Goal: Task Accomplishment & Management: Use online tool/utility

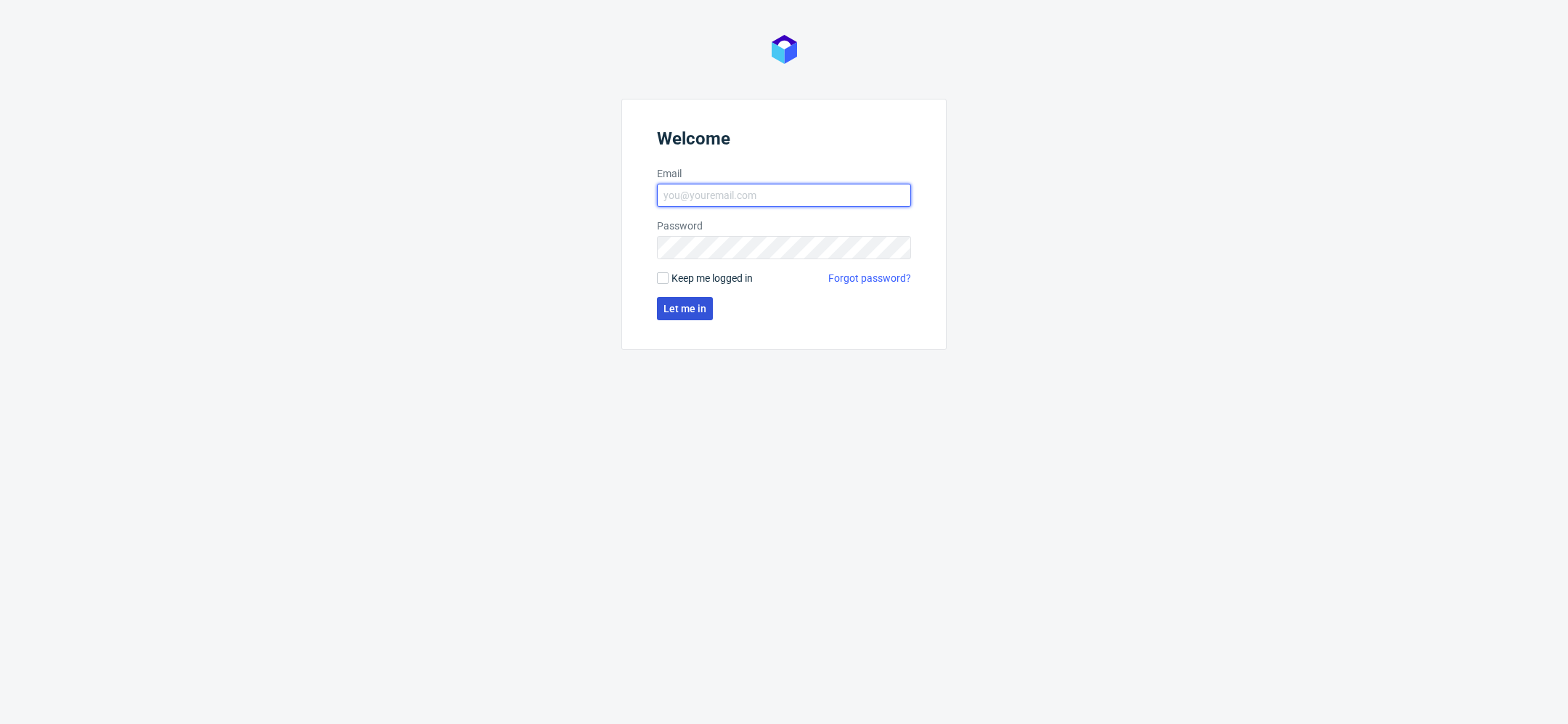
type input "[EMAIL_ADDRESS][DOMAIN_NAME]"
click at [683, 306] on span "Let me in" at bounding box center [685, 308] width 43 height 10
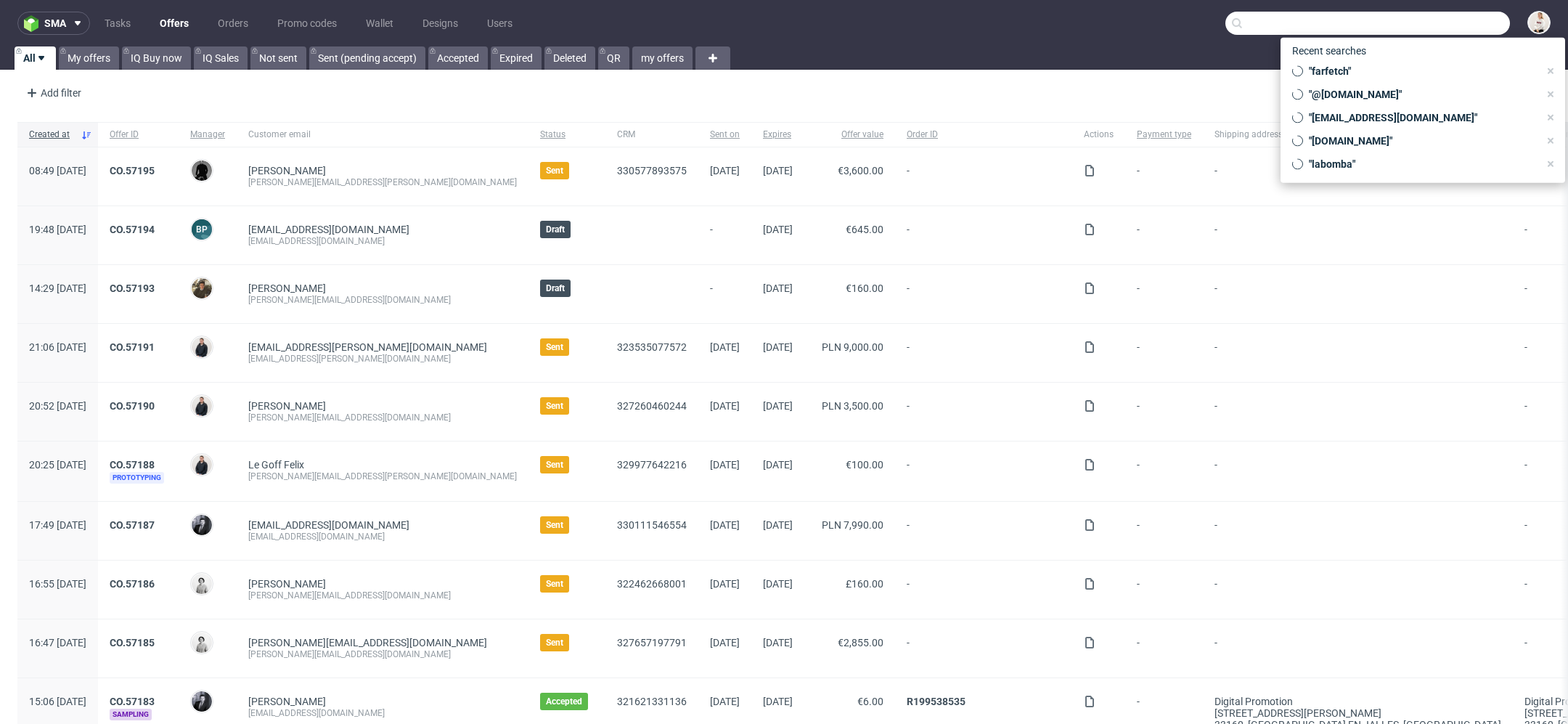
click at [1401, 27] on input "text" at bounding box center [1367, 23] width 285 height 23
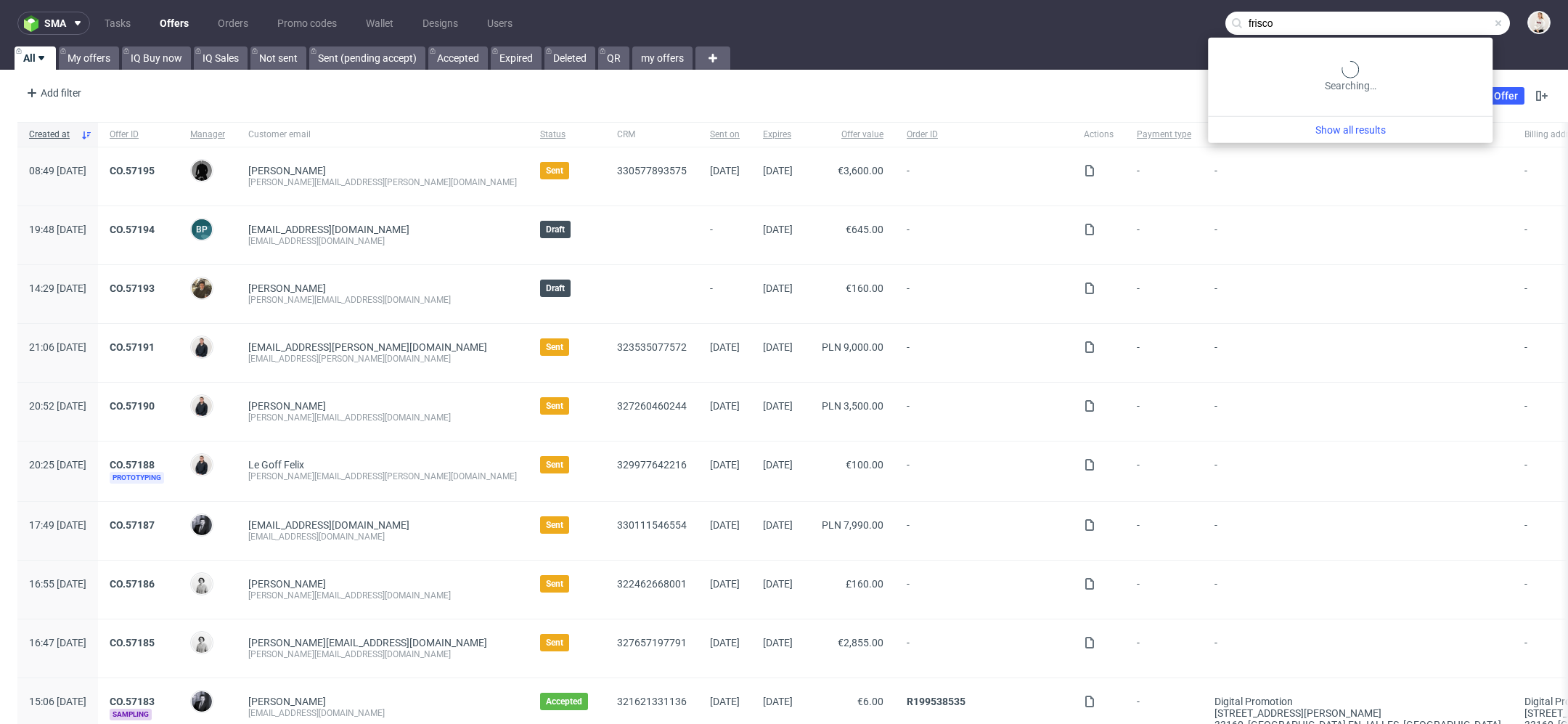
type input "frisco"
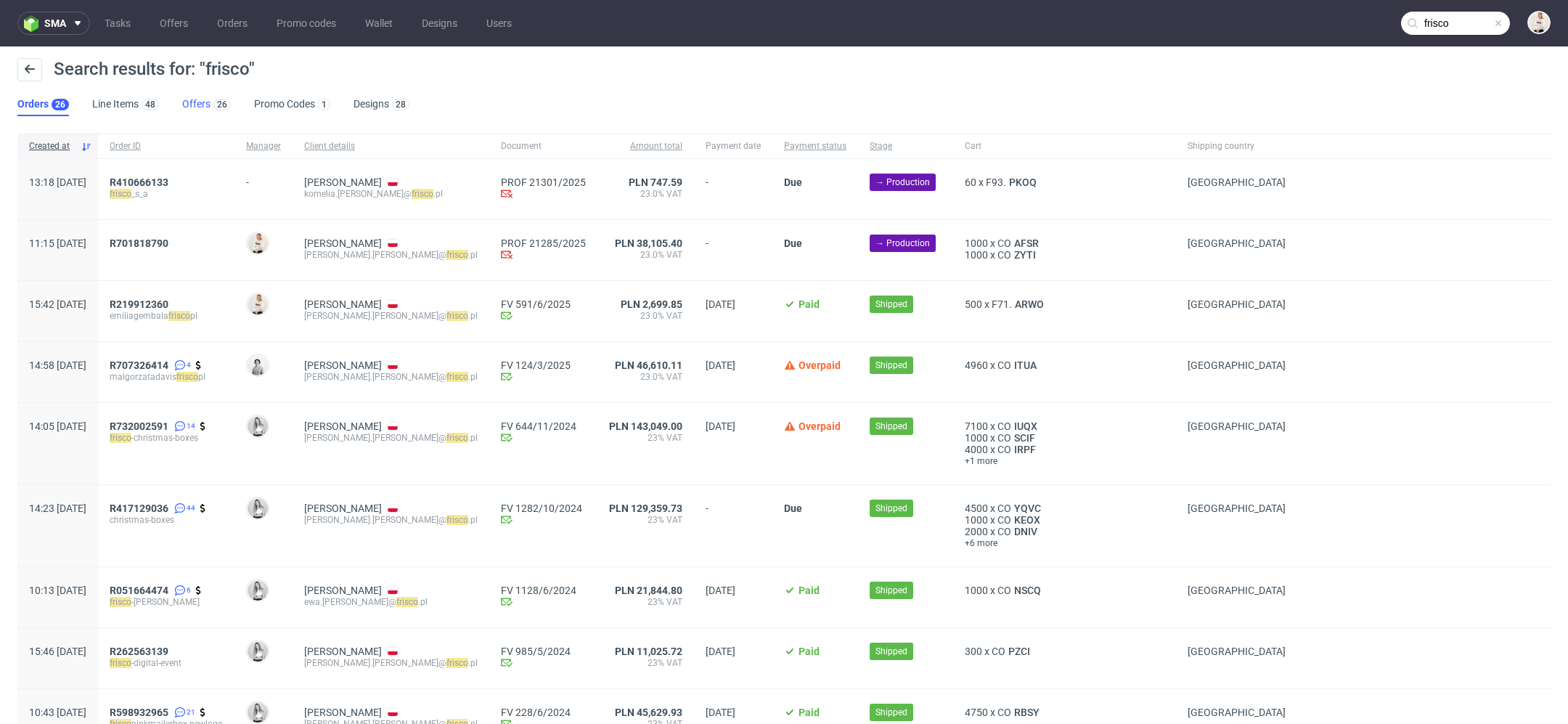
click at [196, 109] on link "Offers 26" at bounding box center [207, 105] width 48 height 23
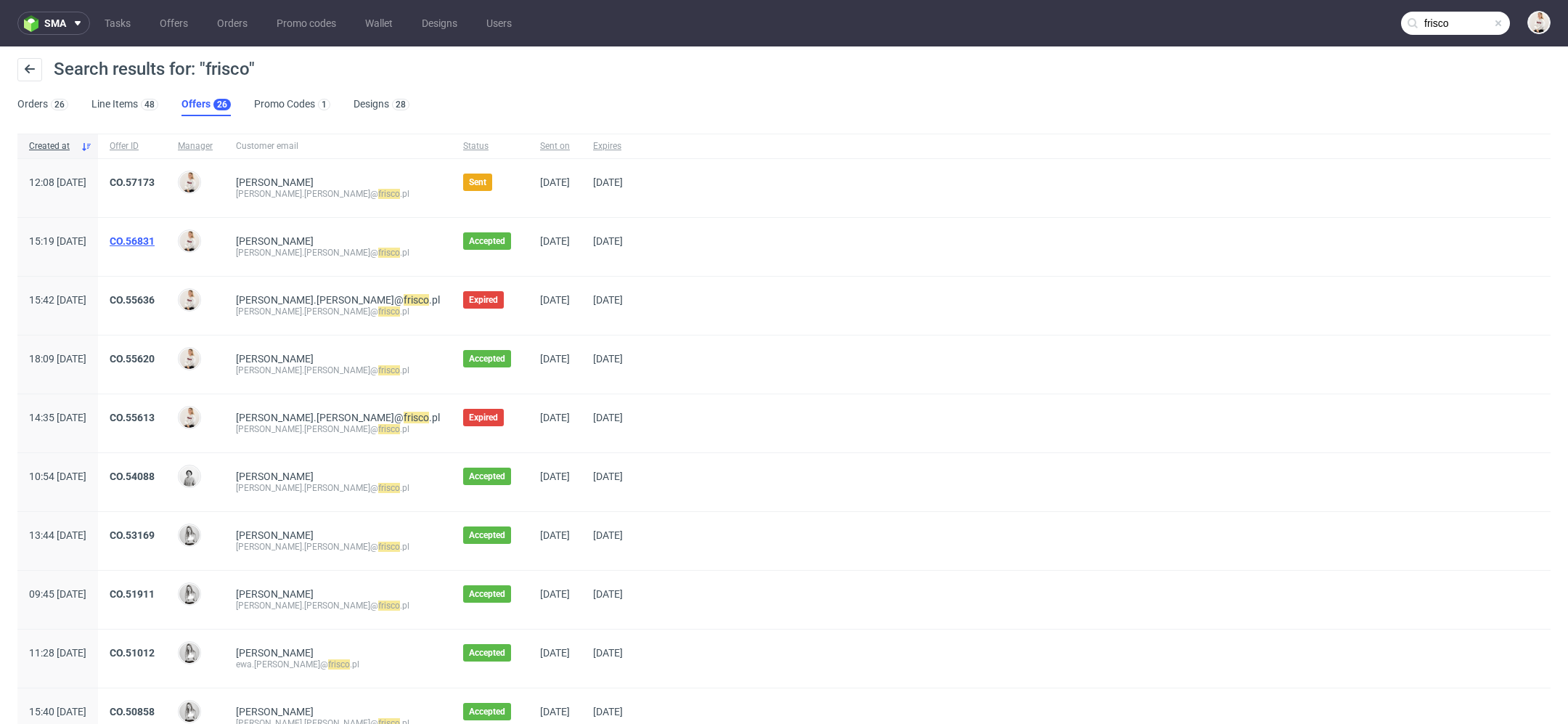
click at [154, 236] on link "CO.56831" at bounding box center [133, 241] width 45 height 12
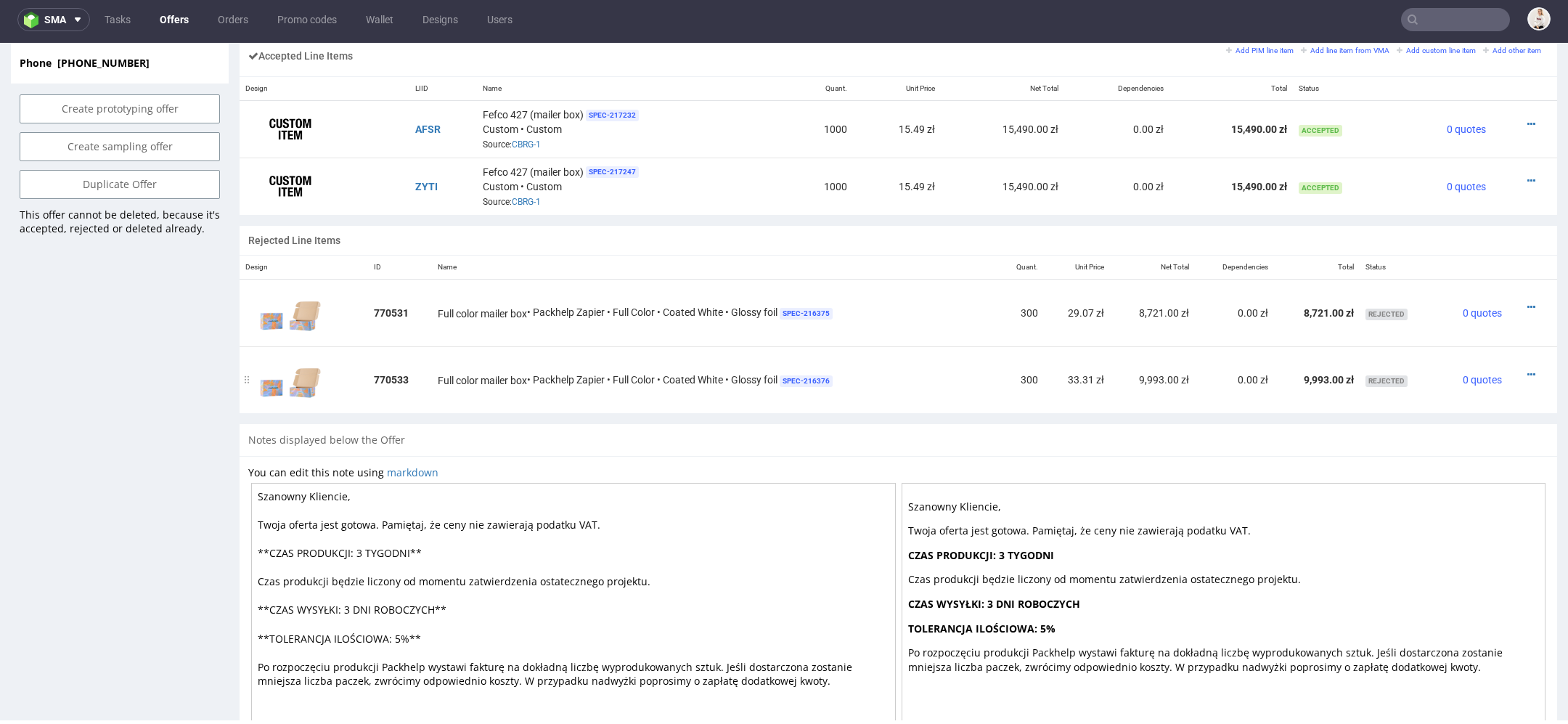
scroll to position [913, 0]
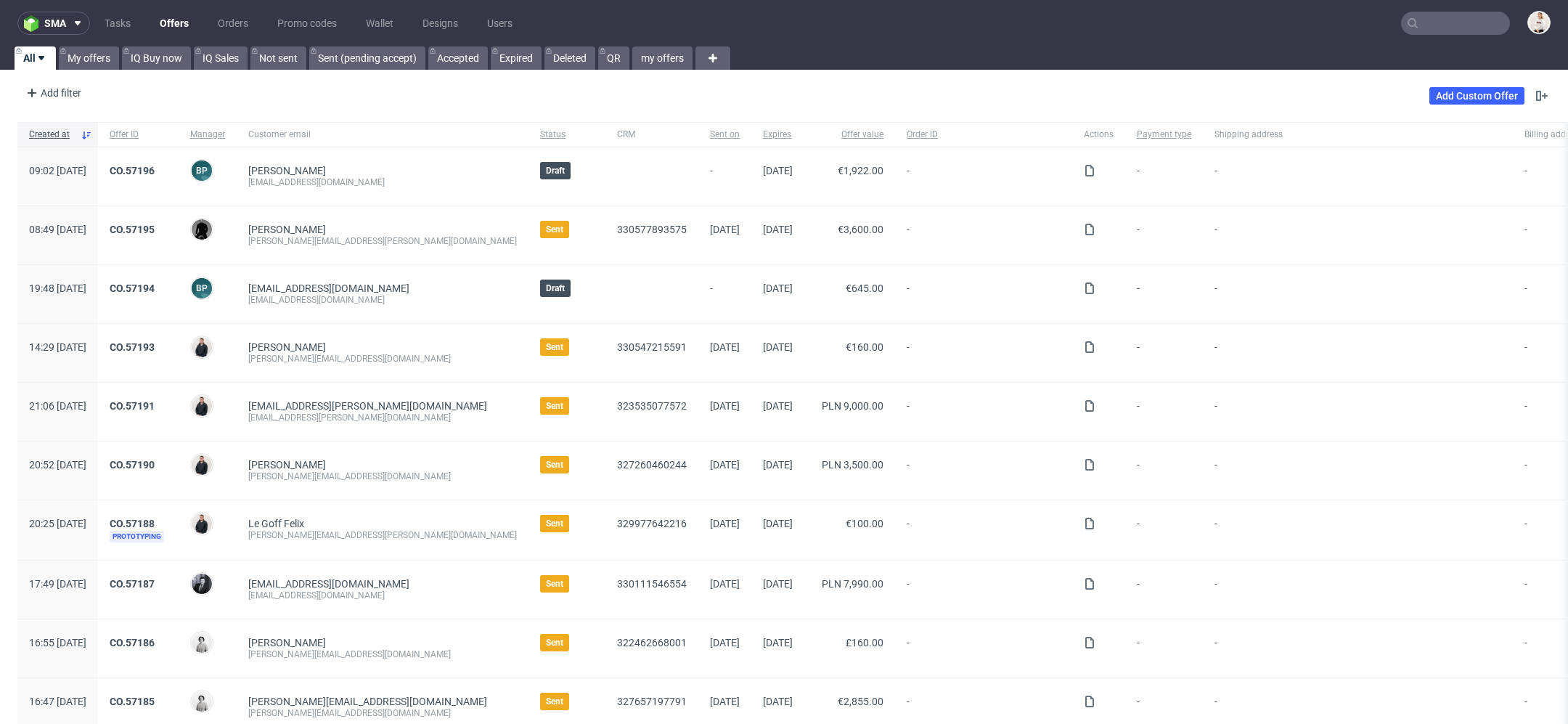
click at [1417, 22] on input "text" at bounding box center [1456, 23] width 109 height 23
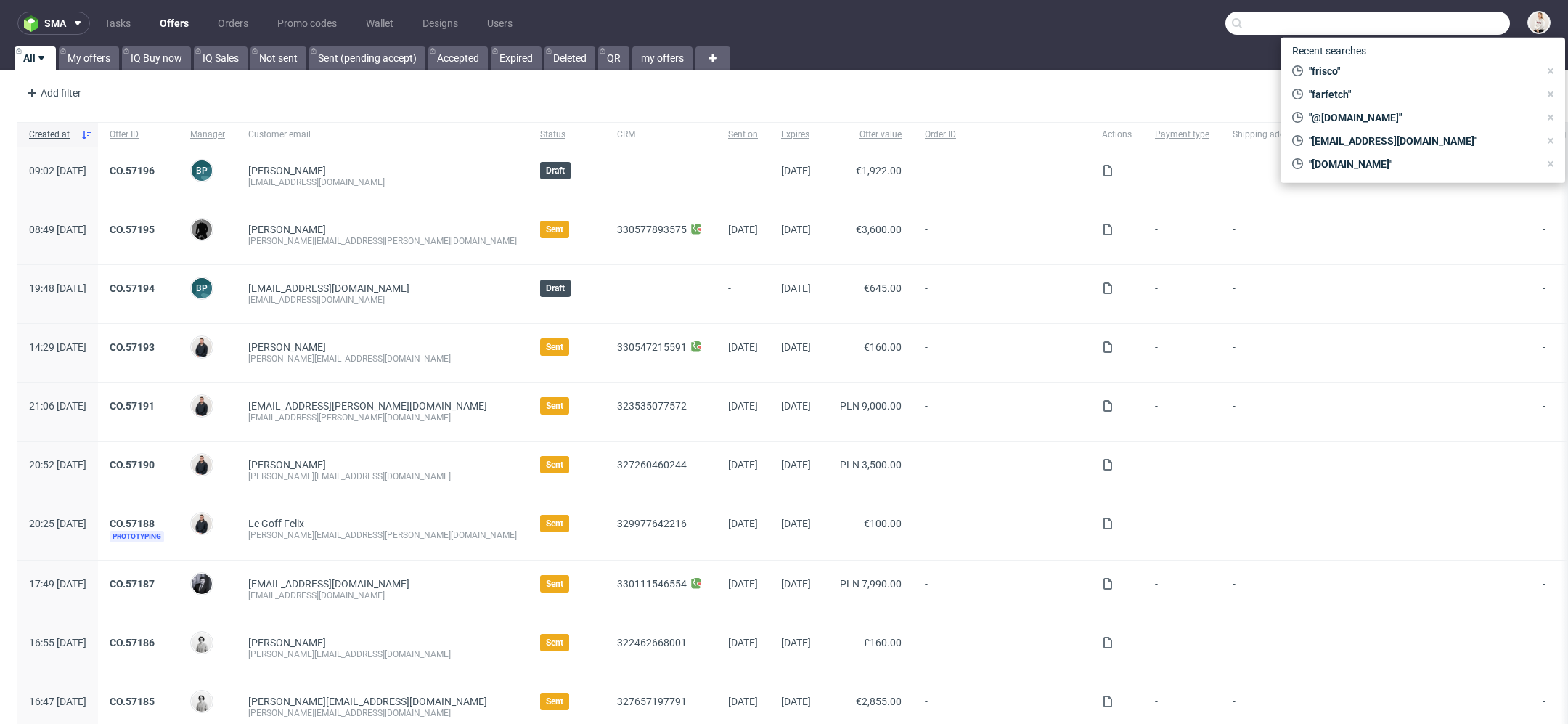
paste input "nicolas.gold@sheyn.at"
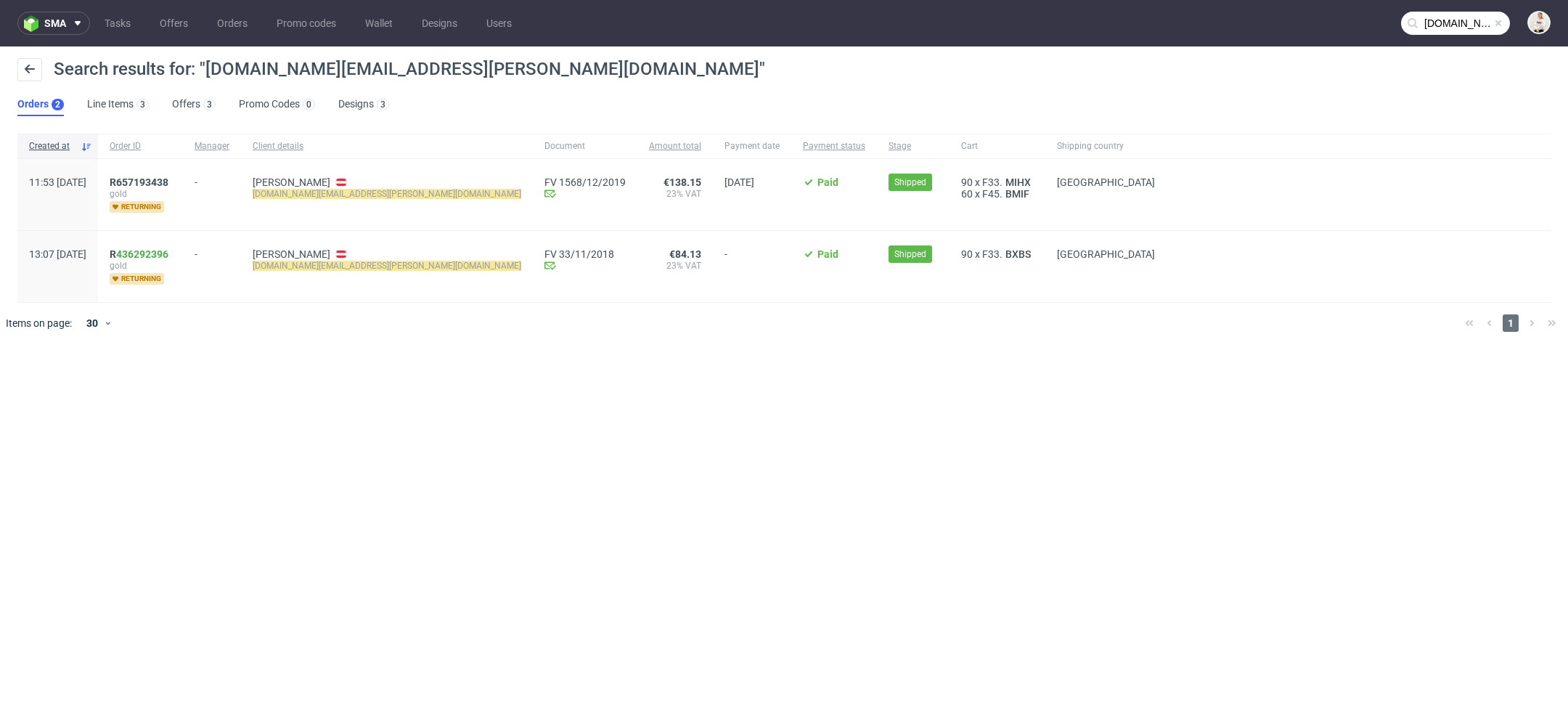
click at [419, 502] on div "sma Tasks Offers Orders Promo codes Wallet Designs Users nicolas.gold@sheyn.at …" at bounding box center [784, 362] width 1568 height 724
click at [193, 107] on link "Offers 3" at bounding box center [194, 105] width 44 height 23
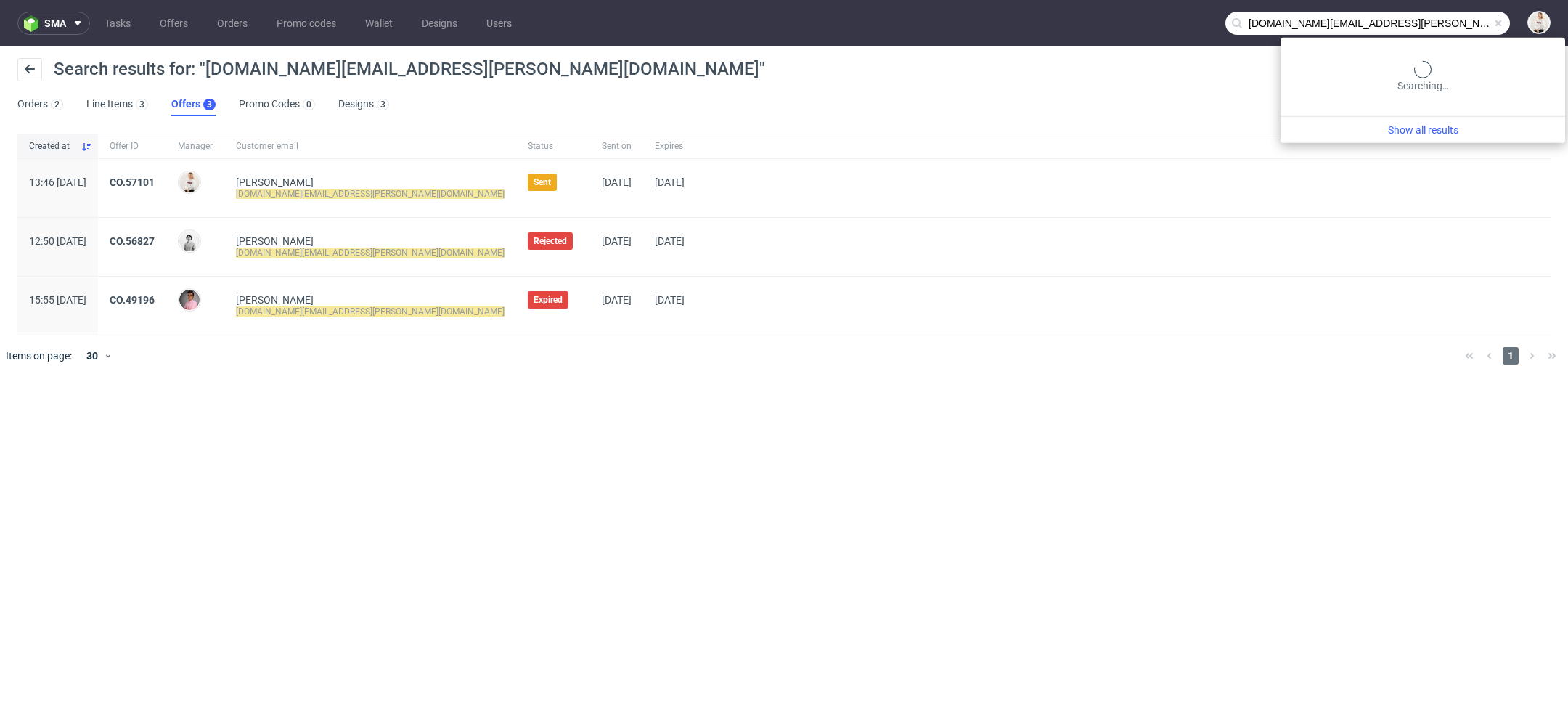
click at [1471, 28] on input "nicolas.gold@sheyn.at" at bounding box center [1367, 23] width 285 height 23
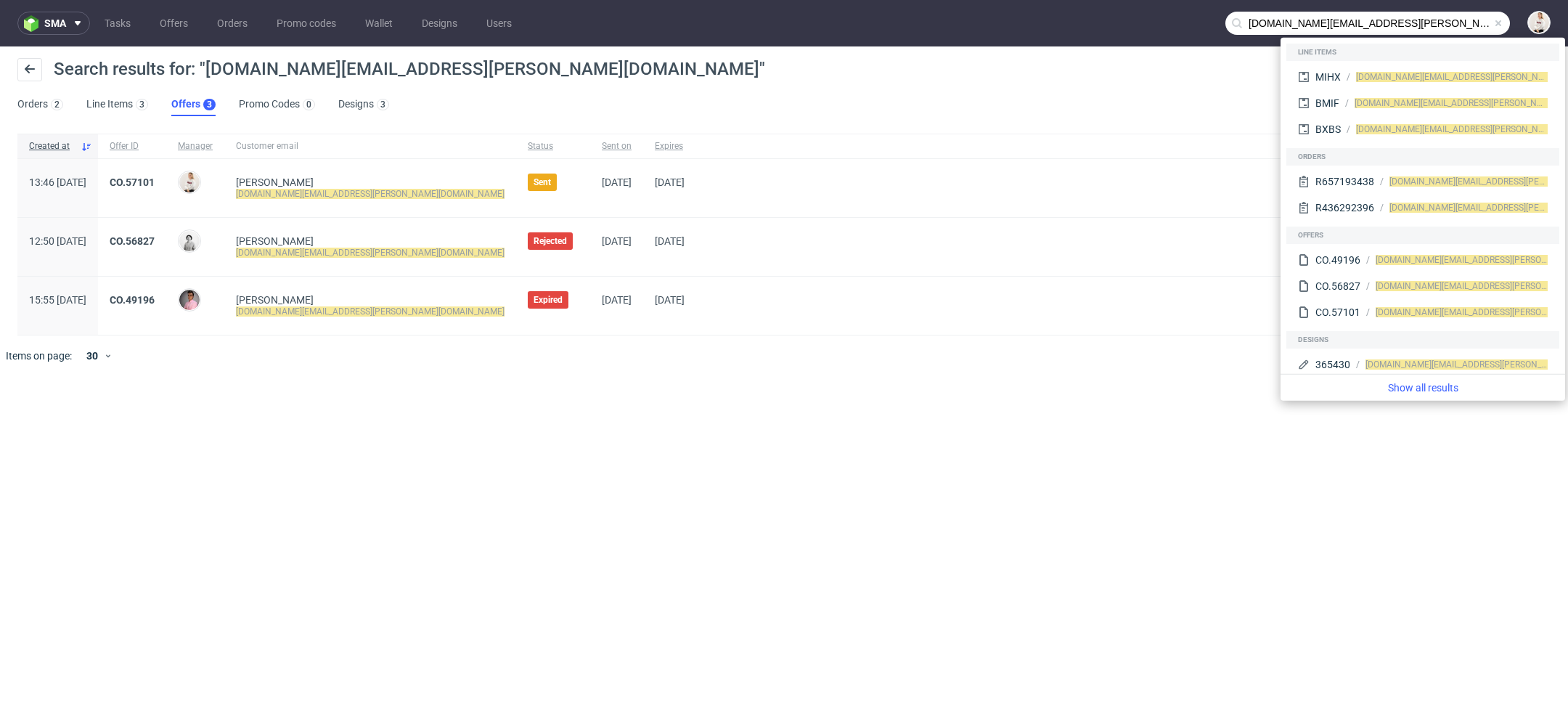
drag, startPoint x: 1313, startPoint y: 23, endPoint x: 1098, endPoint y: 20, distance: 215.0
click at [1098, 20] on nav "sma Tasks Offers Orders Promo codes Wallet Designs Users nicolas.gold@sheyn.at" at bounding box center [784, 23] width 1568 height 47
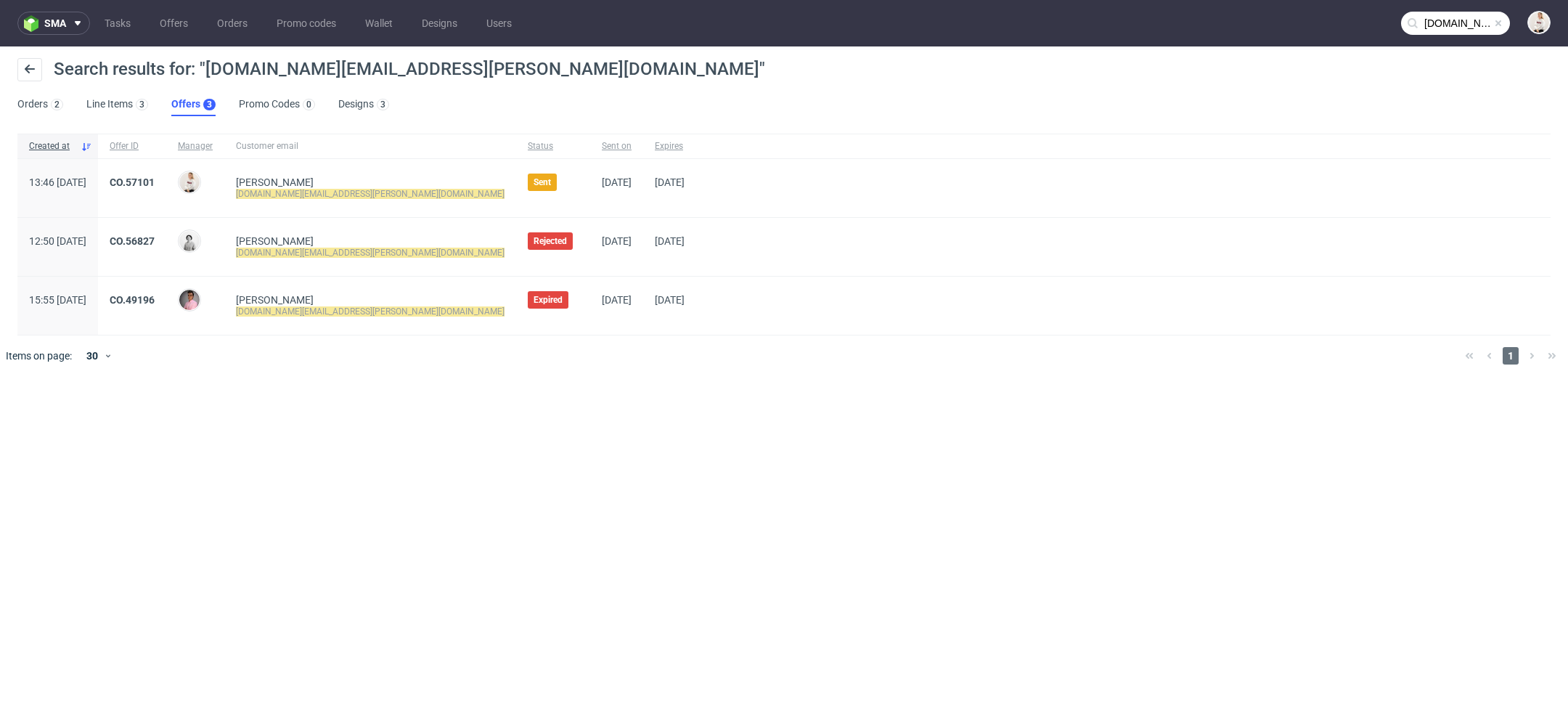
type input "sheyn.at"
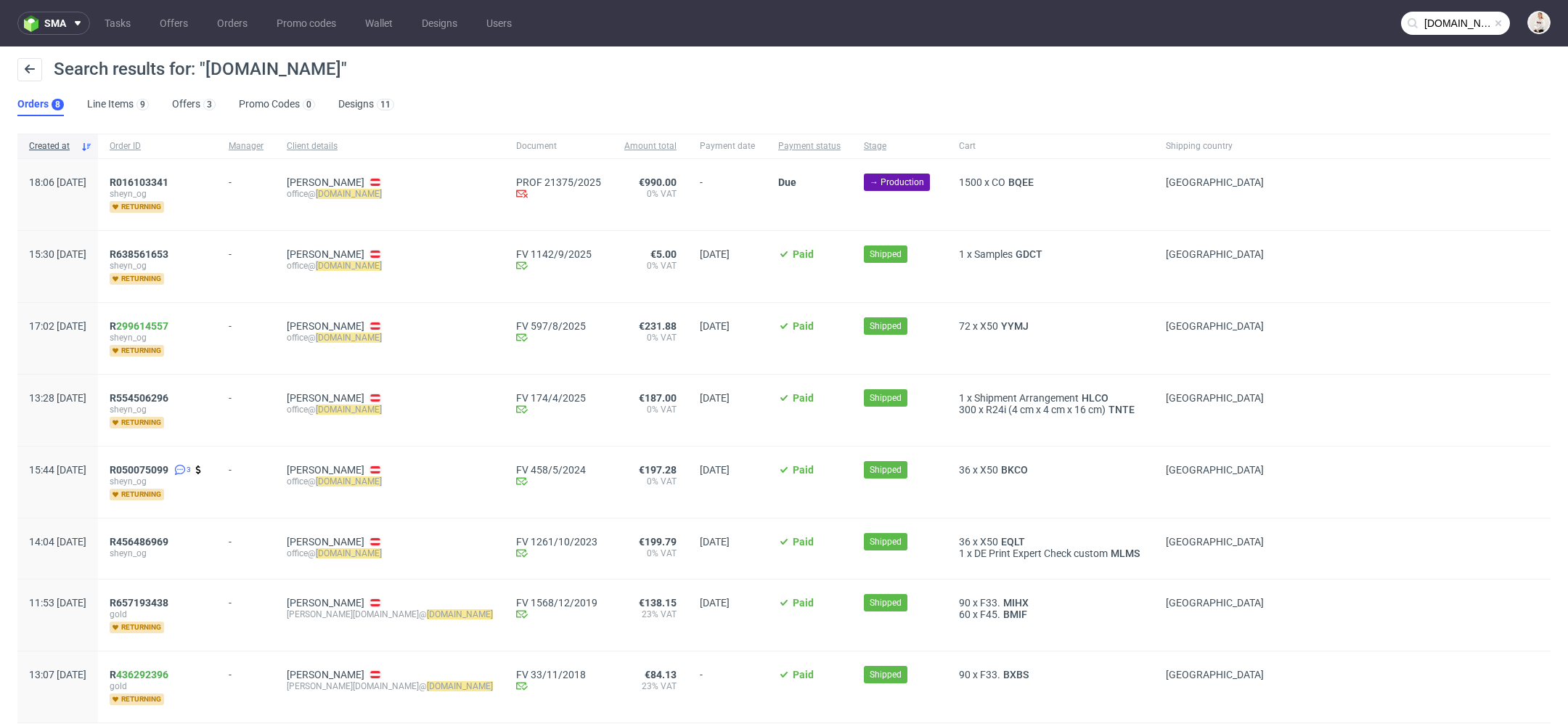
click at [622, 95] on div "Search results for: "sheyn.at" Orders 8 Line Items 9 Offers 3 Promo Codes 0 Des…" at bounding box center [784, 87] width 1568 height 81
click at [171, 105] on ul "Orders 8 Line Items 9 Offers 3 Promo Codes 0 Designs 11" at bounding box center [211, 105] width 388 height 23
click at [210, 101] on div "3" at bounding box center [209, 105] width 5 height 10
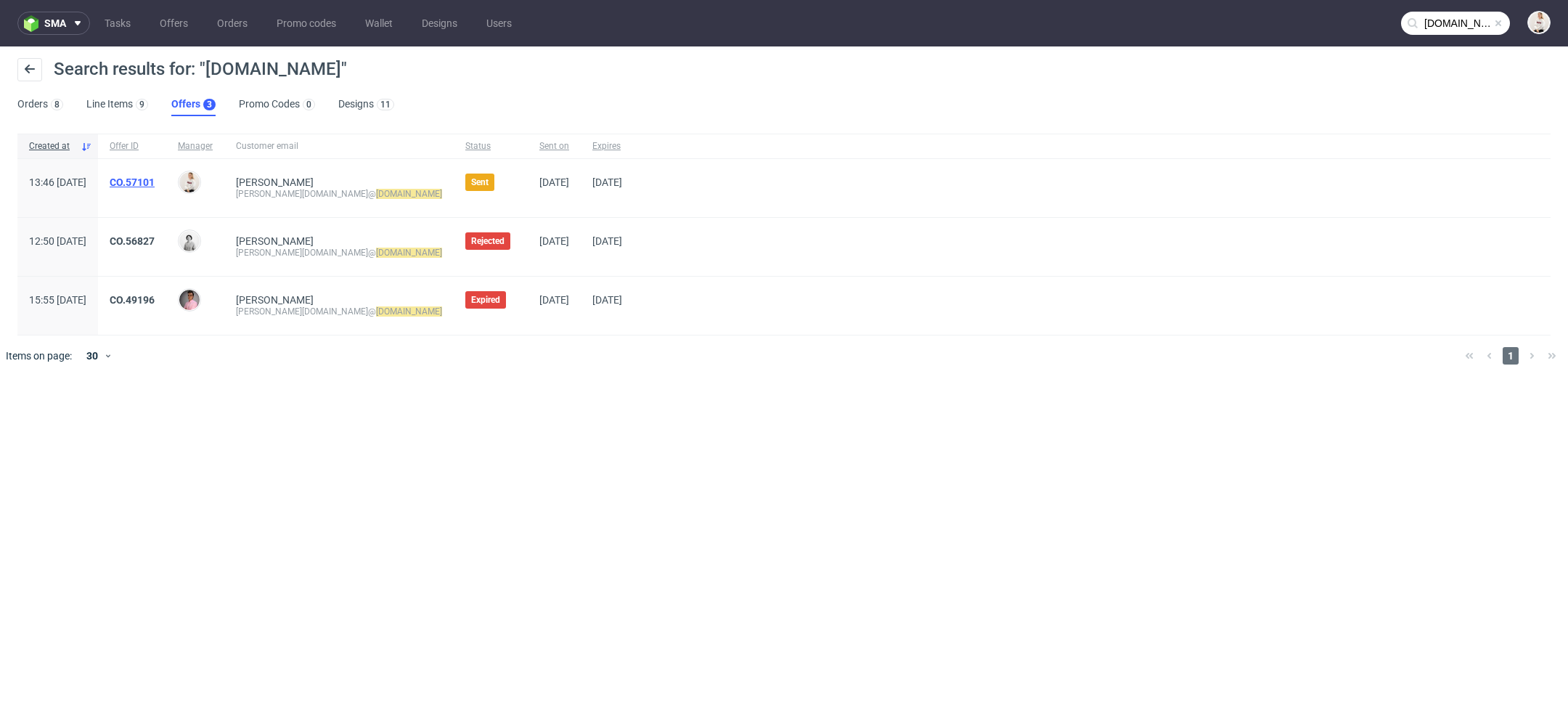
click at [154, 183] on link "CO.57101" at bounding box center [133, 182] width 45 height 12
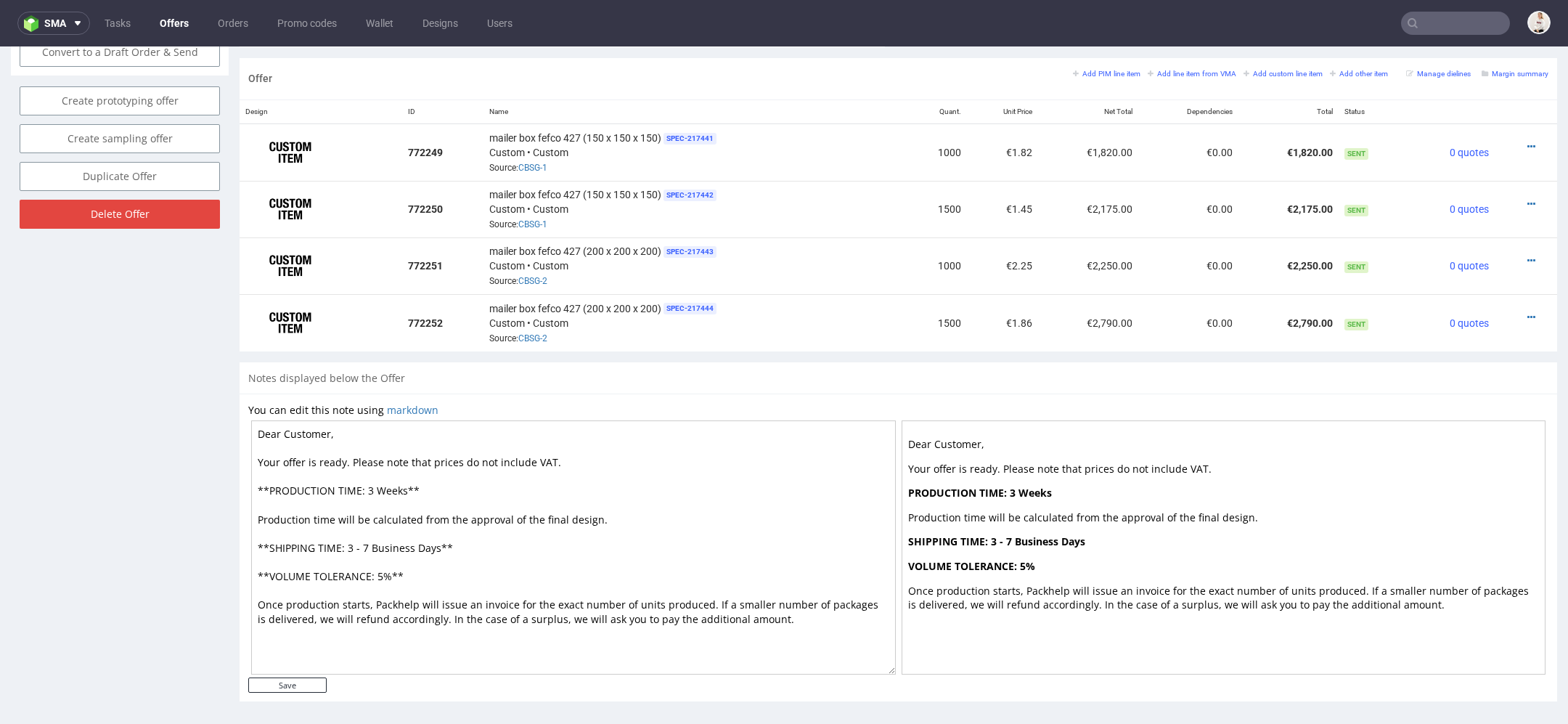
scroll to position [856, 0]
click at [1527, 142] on icon at bounding box center [1531, 147] width 8 height 10
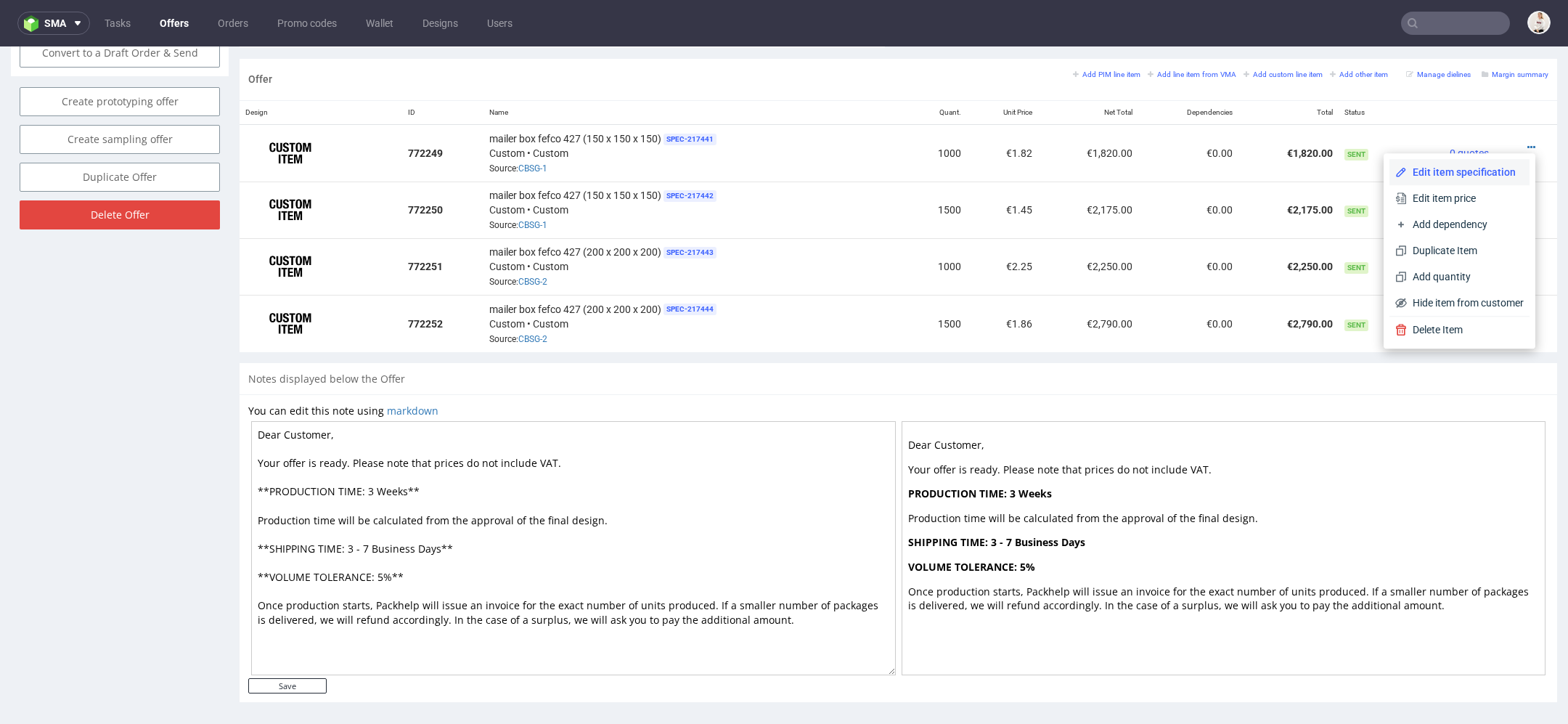
click at [1434, 171] on span "Edit item specification" at bounding box center [1465, 172] width 117 height 15
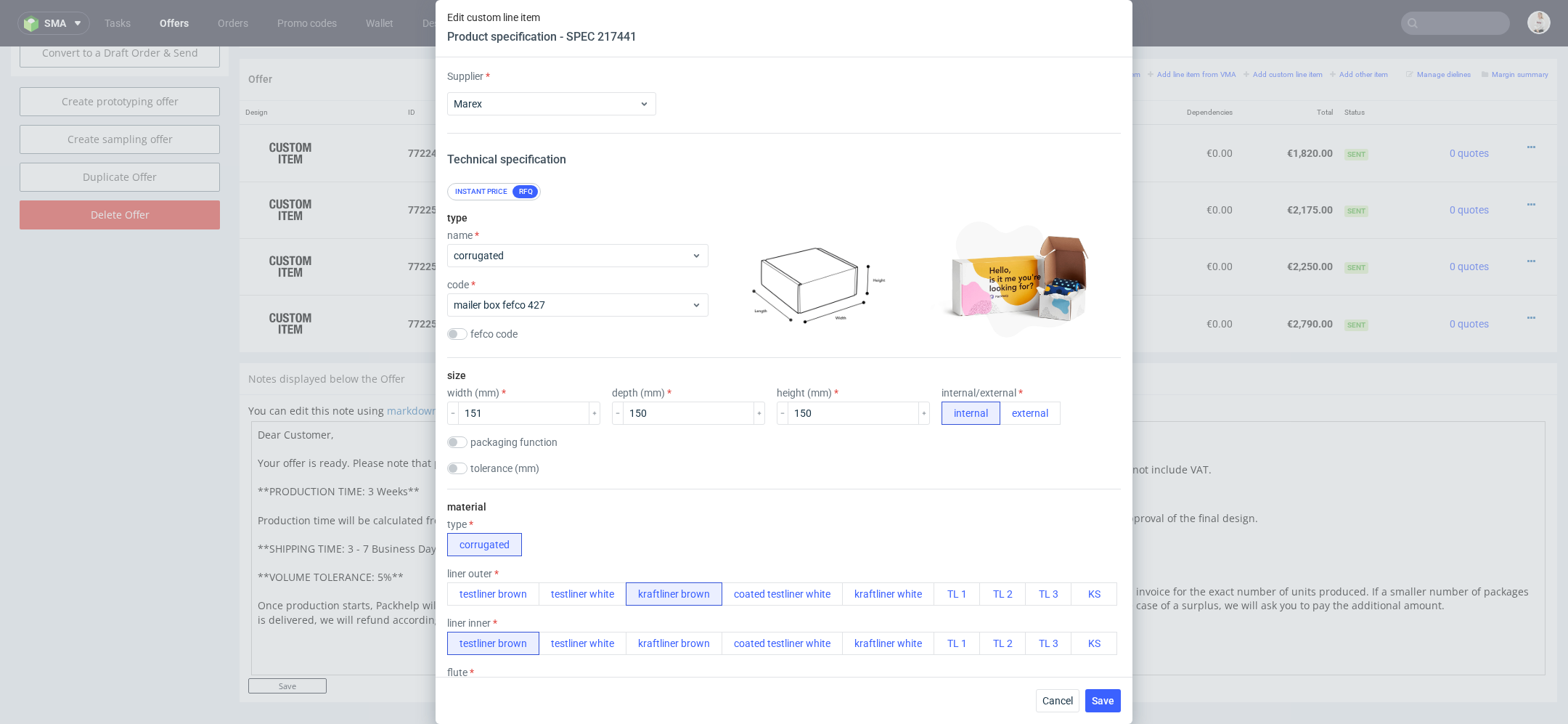
scroll to position [28, 0]
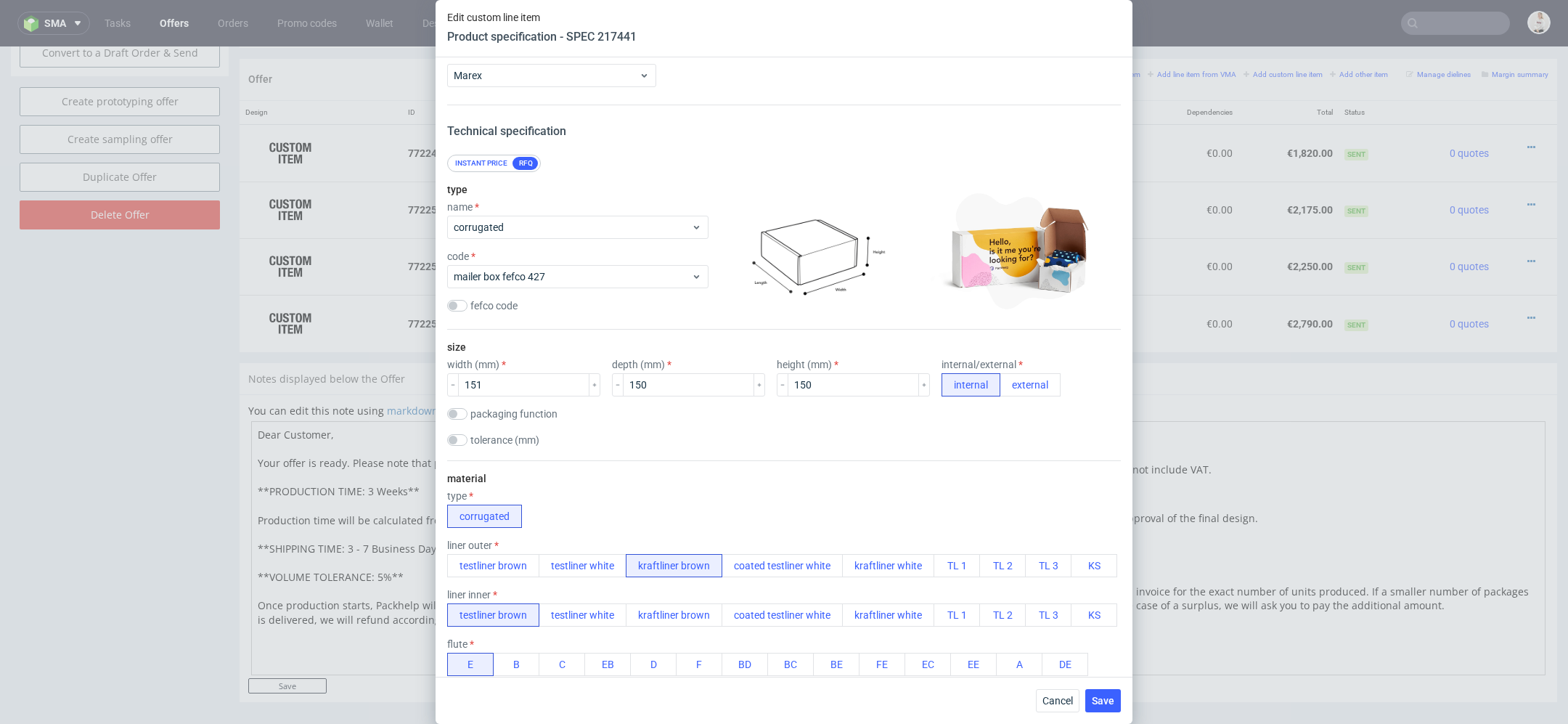
click at [1049, 688] on div "Cancel Save" at bounding box center [784, 701] width 697 height 48
click at [1053, 697] on span "Cancel" at bounding box center [1057, 701] width 30 height 10
